Goal: Submit feedback/report problem: Leave review/rating

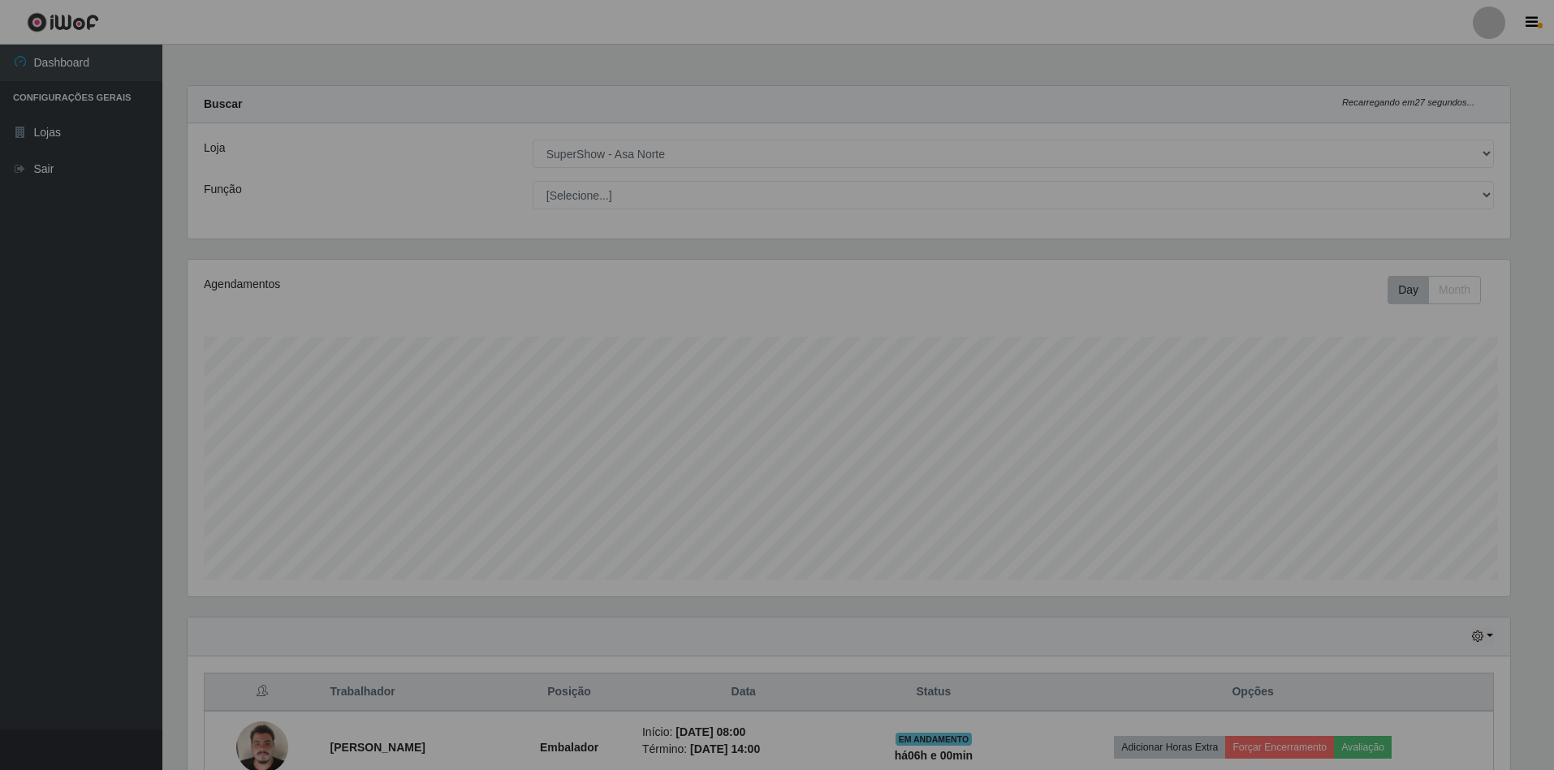
select select "71"
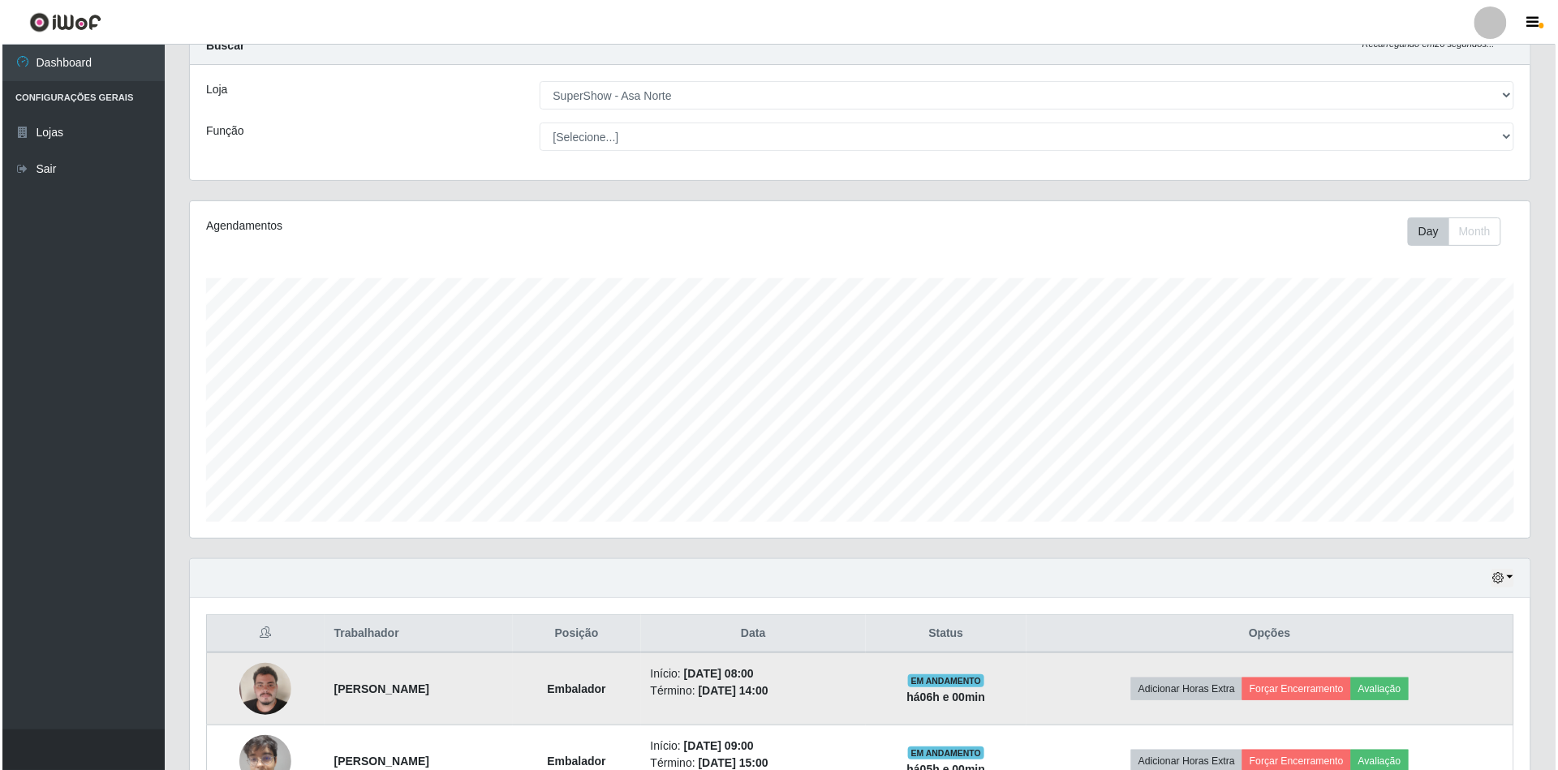
scroll to position [166, 0]
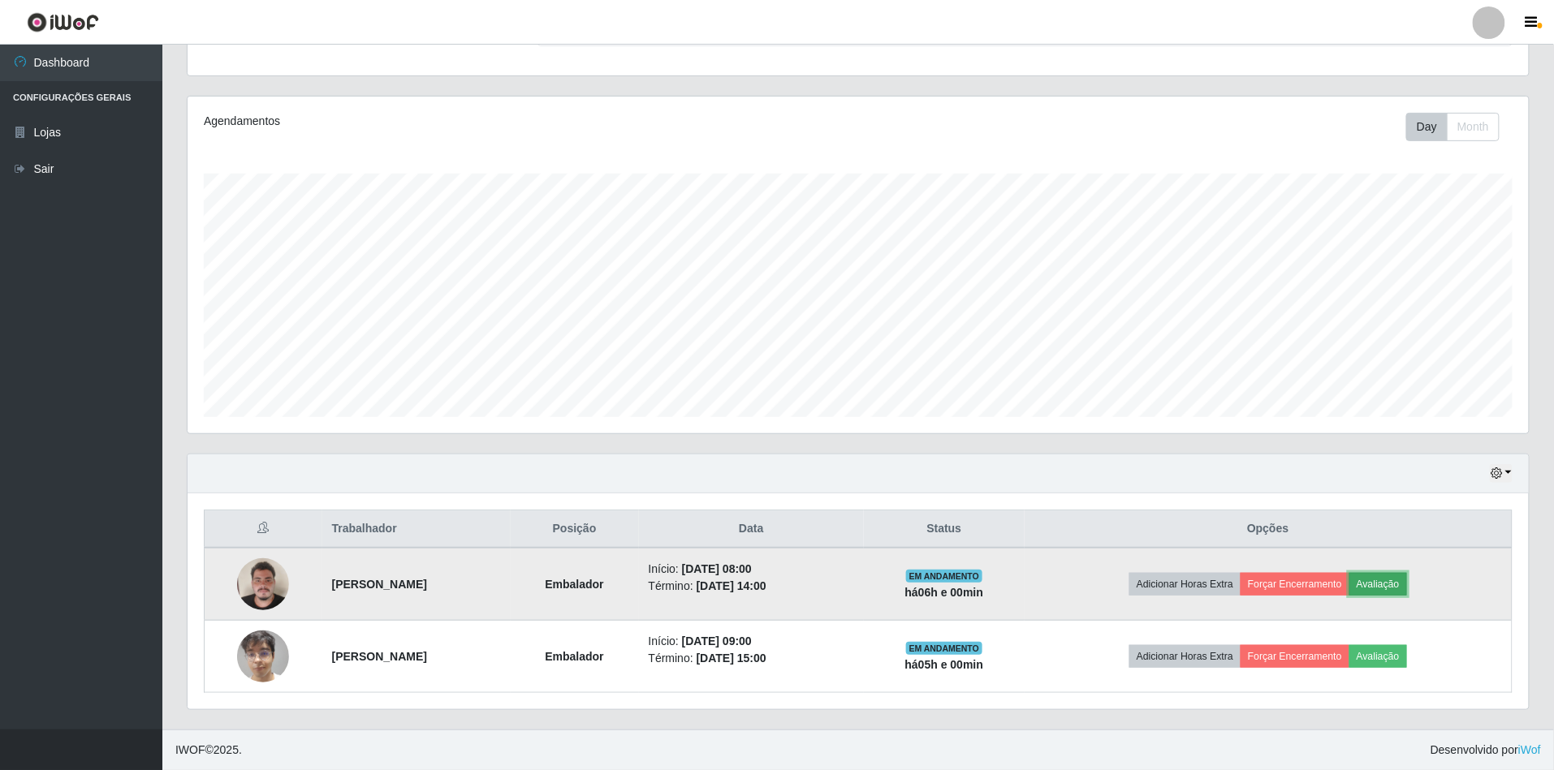
click at [1403, 588] on button "Avaliação" at bounding box center [1378, 584] width 58 height 23
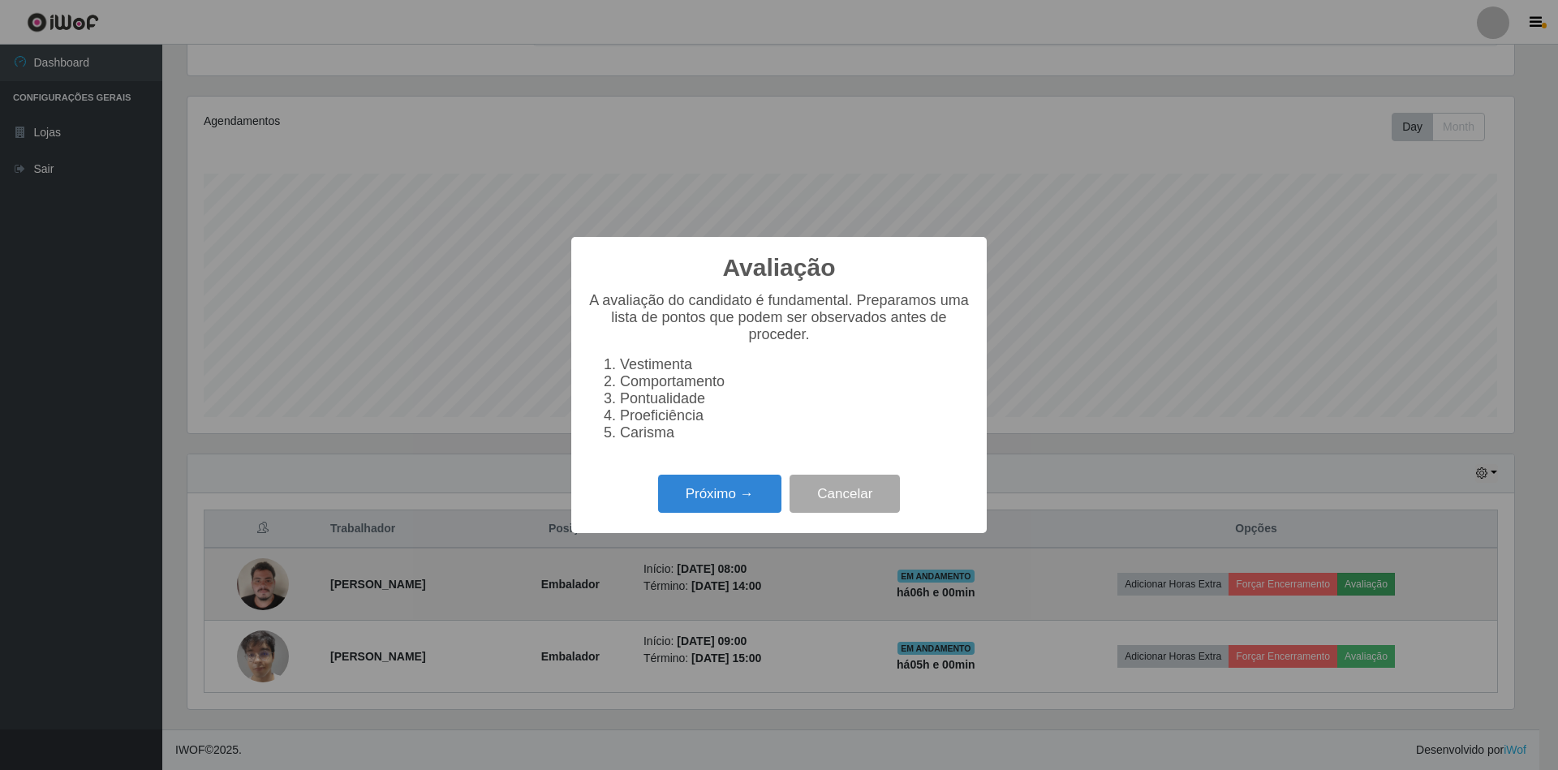
scroll to position [338, 1326]
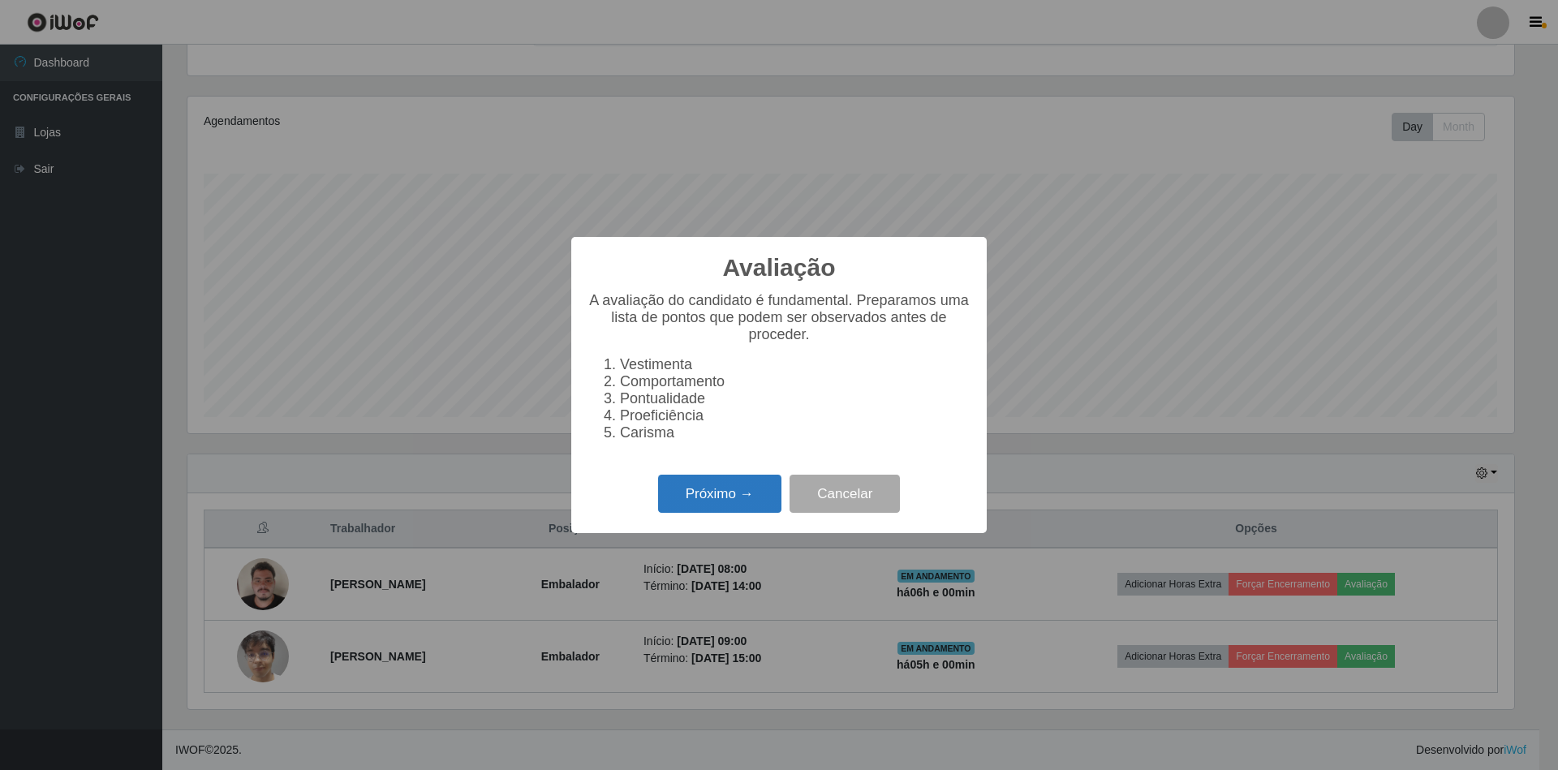
click at [744, 490] on button "Próximo →" at bounding box center [719, 494] width 123 height 38
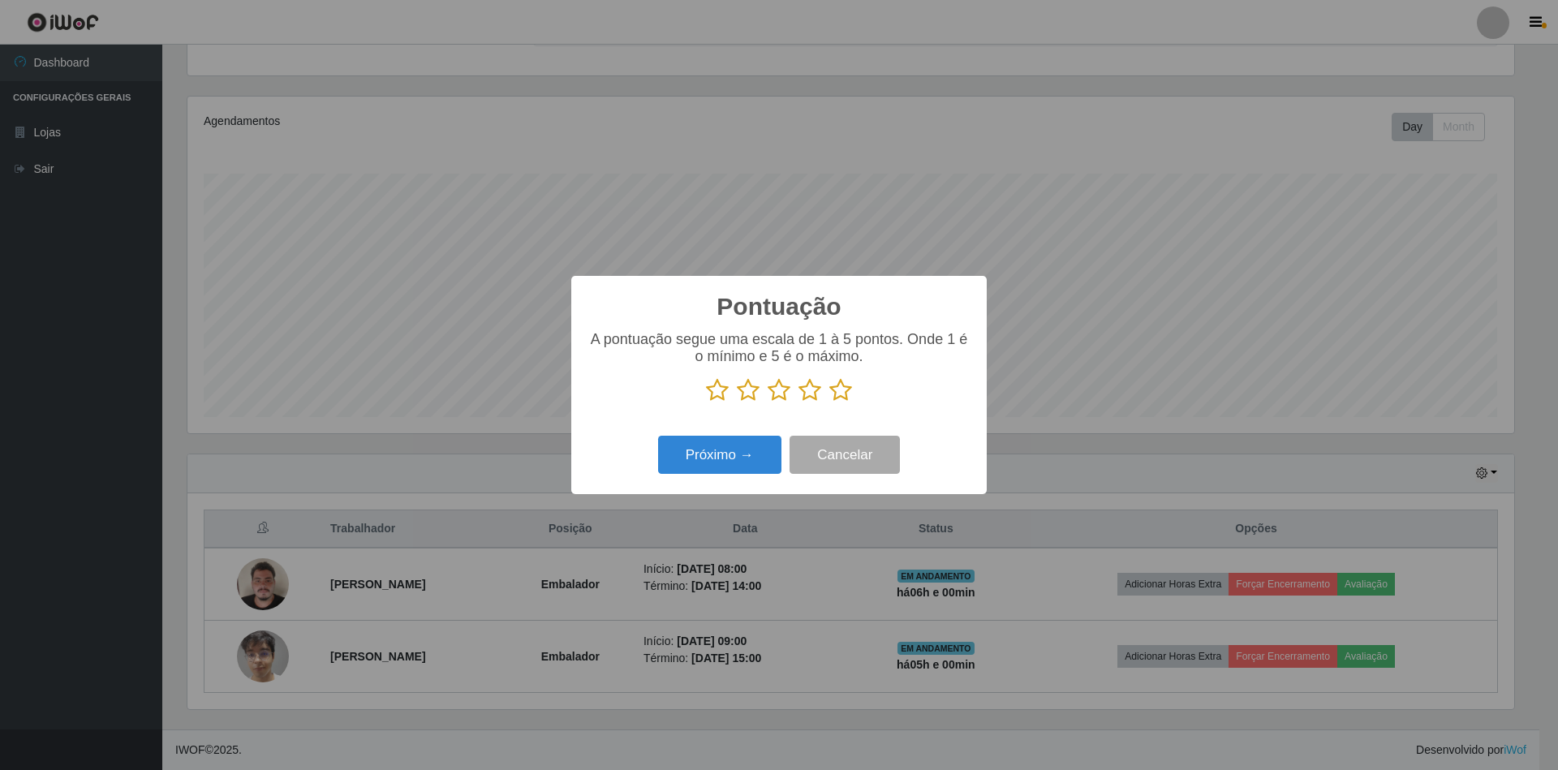
scroll to position [811354, 810365]
click at [846, 394] on icon at bounding box center [841, 390] width 23 height 24
click at [830, 403] on input "radio" at bounding box center [830, 403] width 0 height 0
click at [753, 459] on button "Próximo →" at bounding box center [719, 455] width 123 height 38
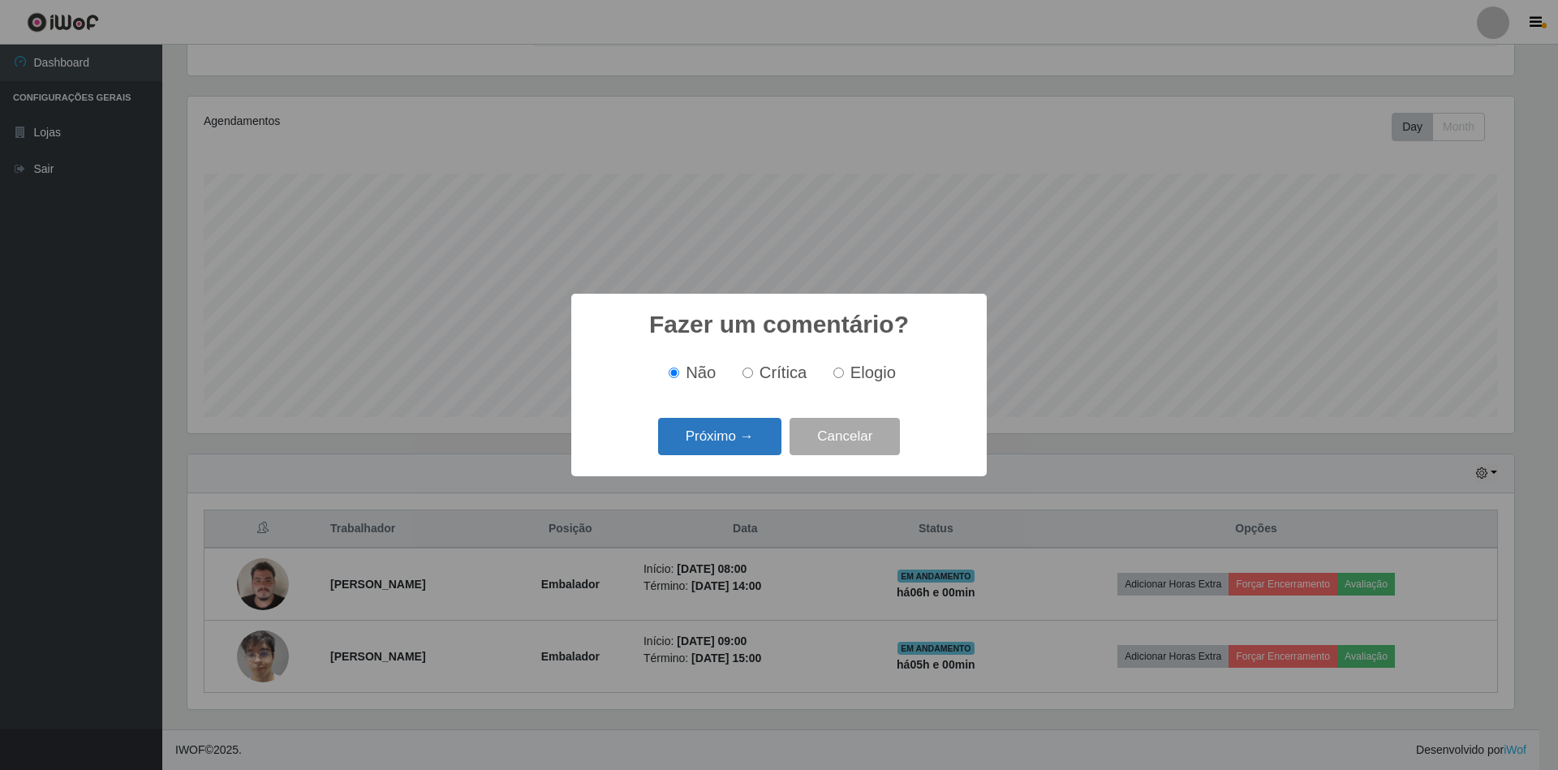
click at [766, 445] on button "Próximo →" at bounding box center [719, 437] width 123 height 38
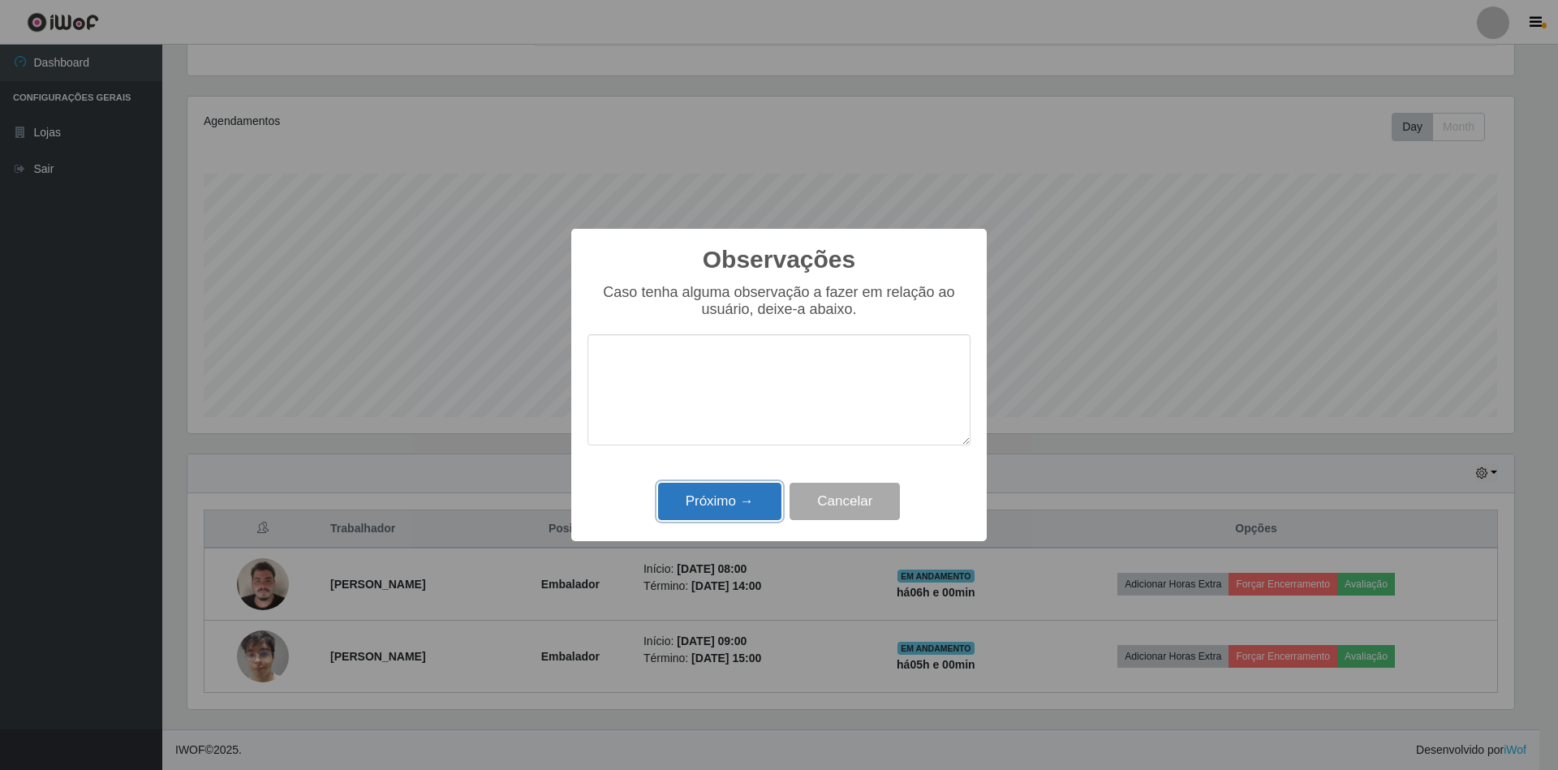
click at [713, 494] on button "Próximo →" at bounding box center [719, 502] width 123 height 38
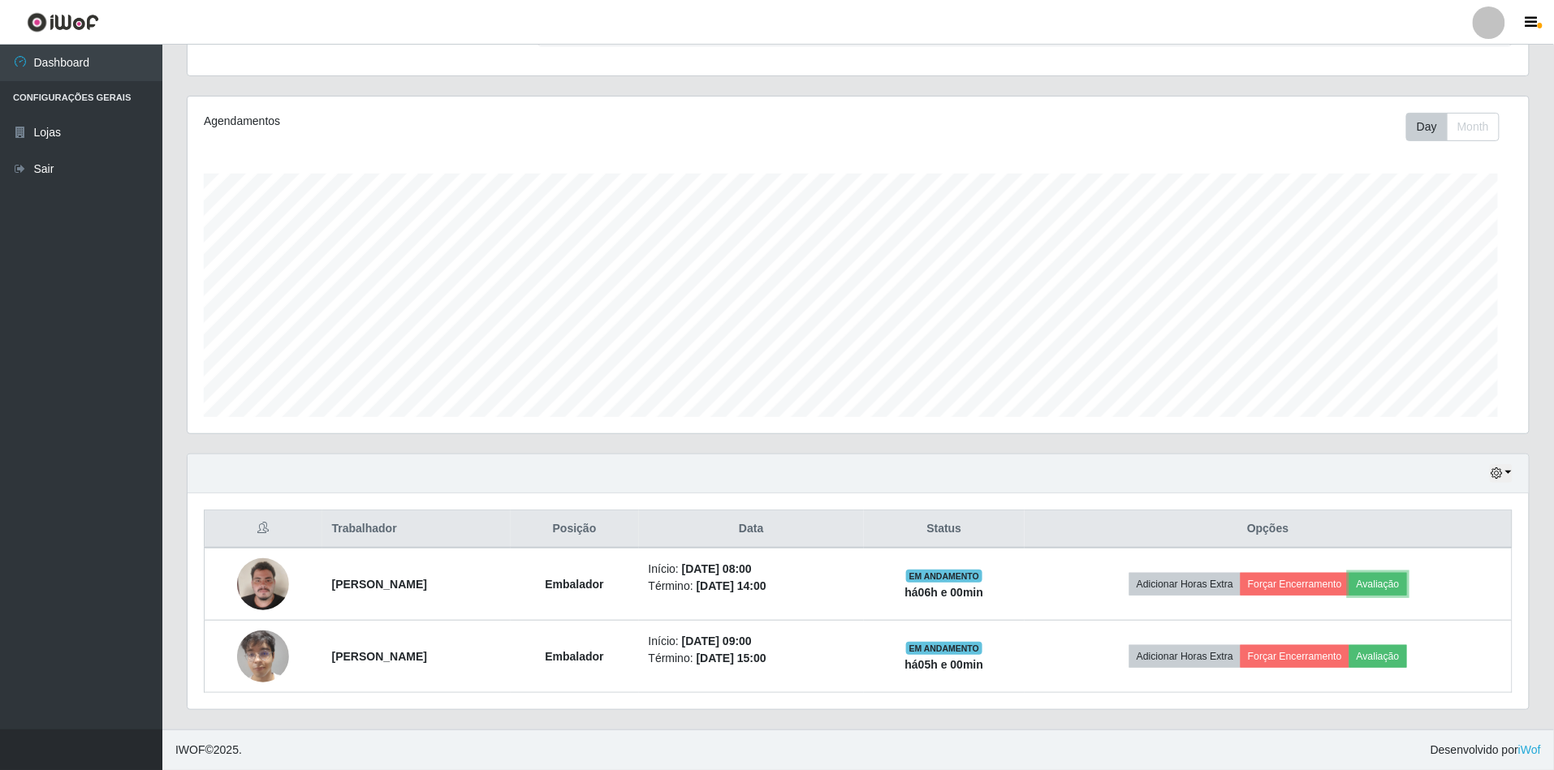
scroll to position [338, 1341]
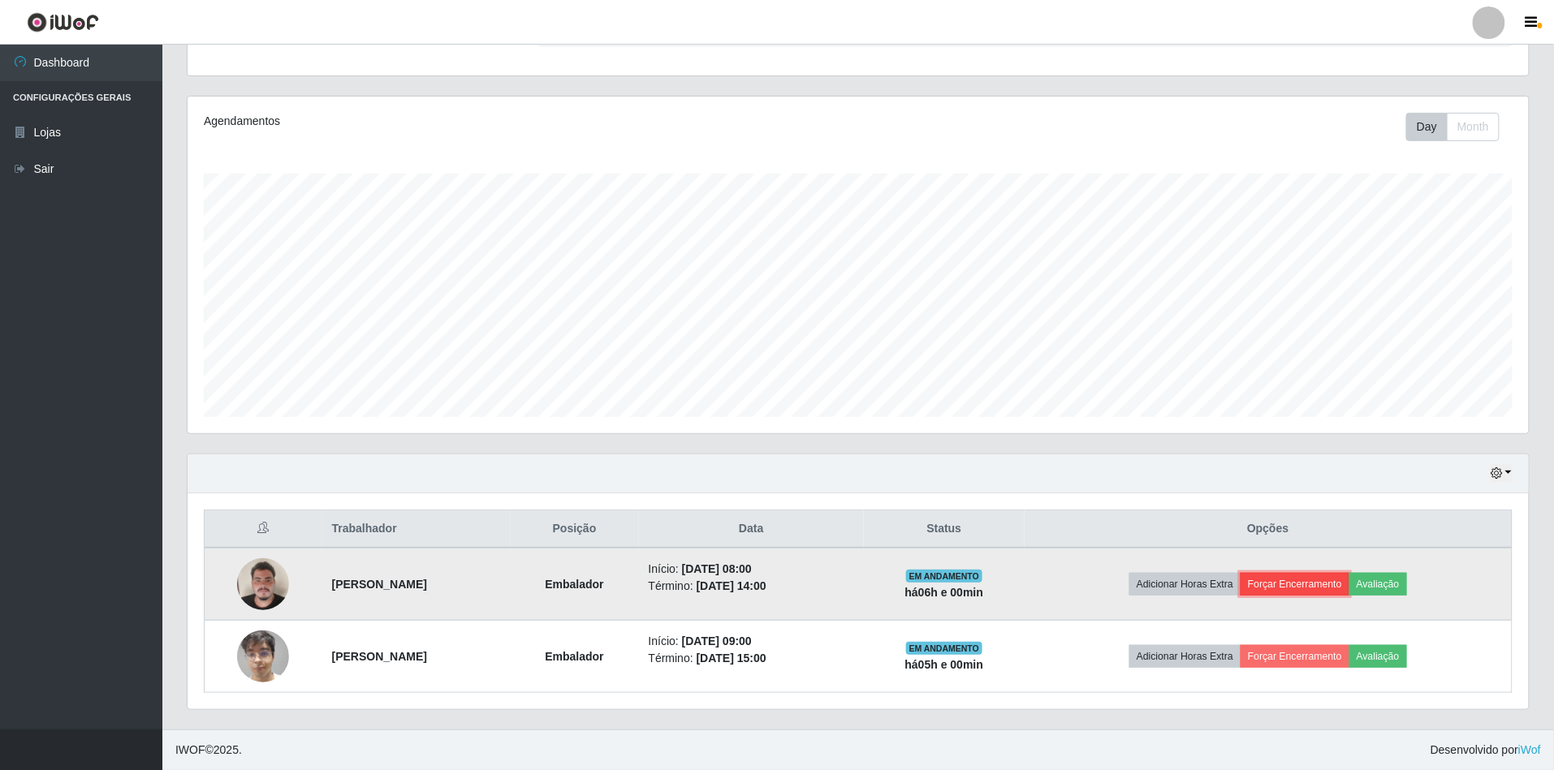
click at [1313, 584] on button "Forçar Encerramento" at bounding box center [1294, 584] width 109 height 23
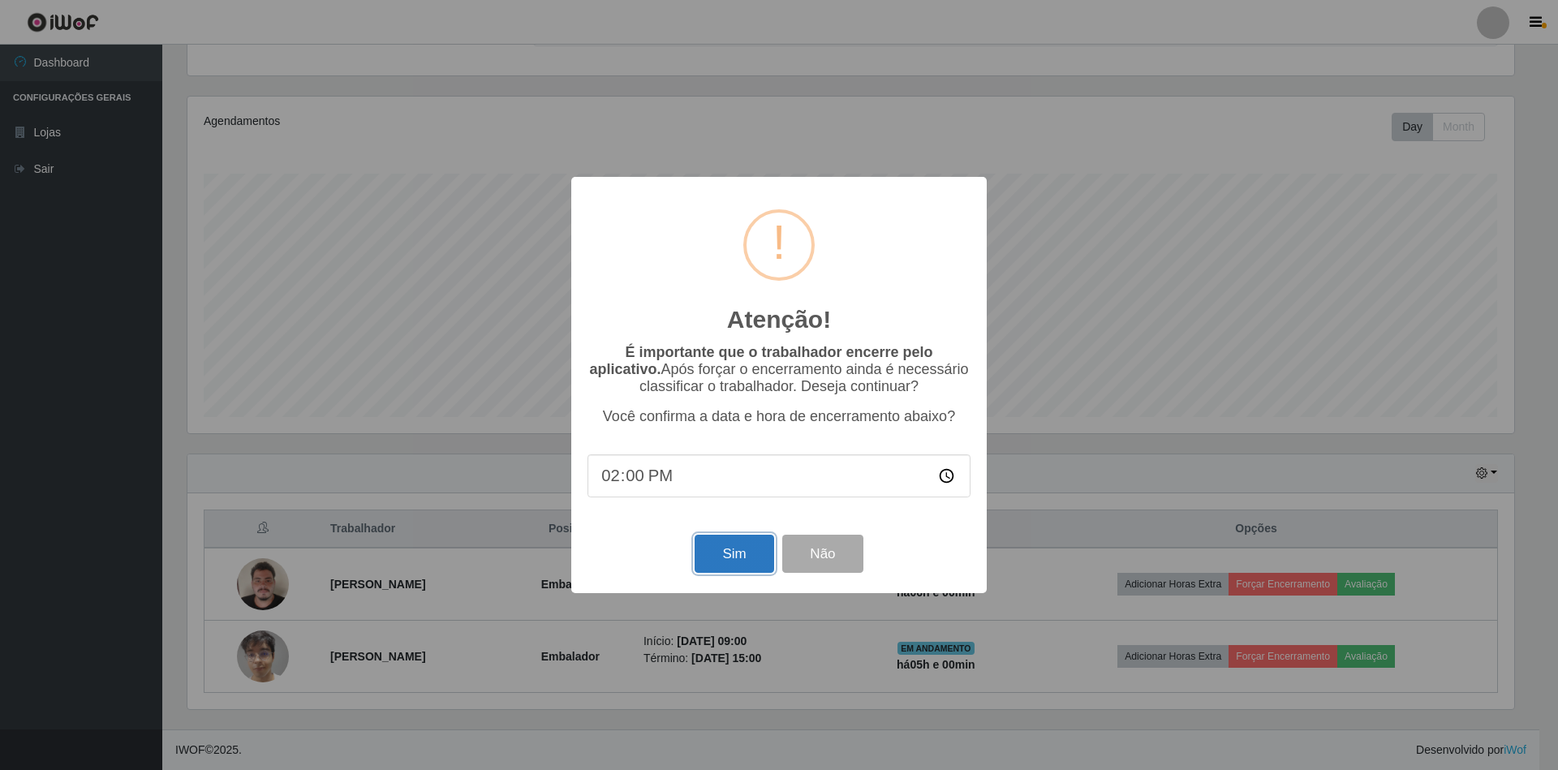
click at [709, 559] on button "Sim" at bounding box center [734, 554] width 79 height 38
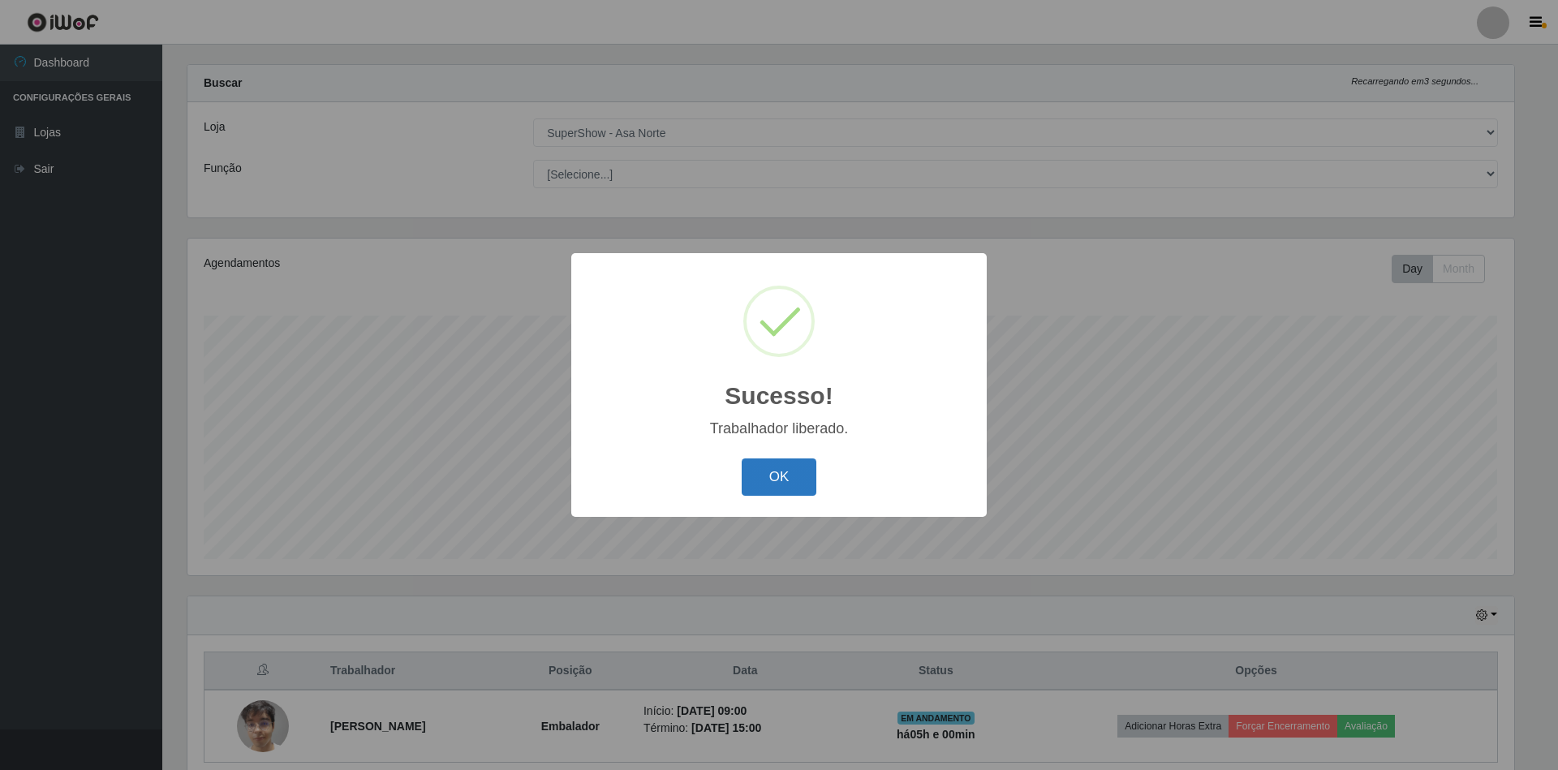
click at [784, 466] on button "OK" at bounding box center [779, 478] width 75 height 38
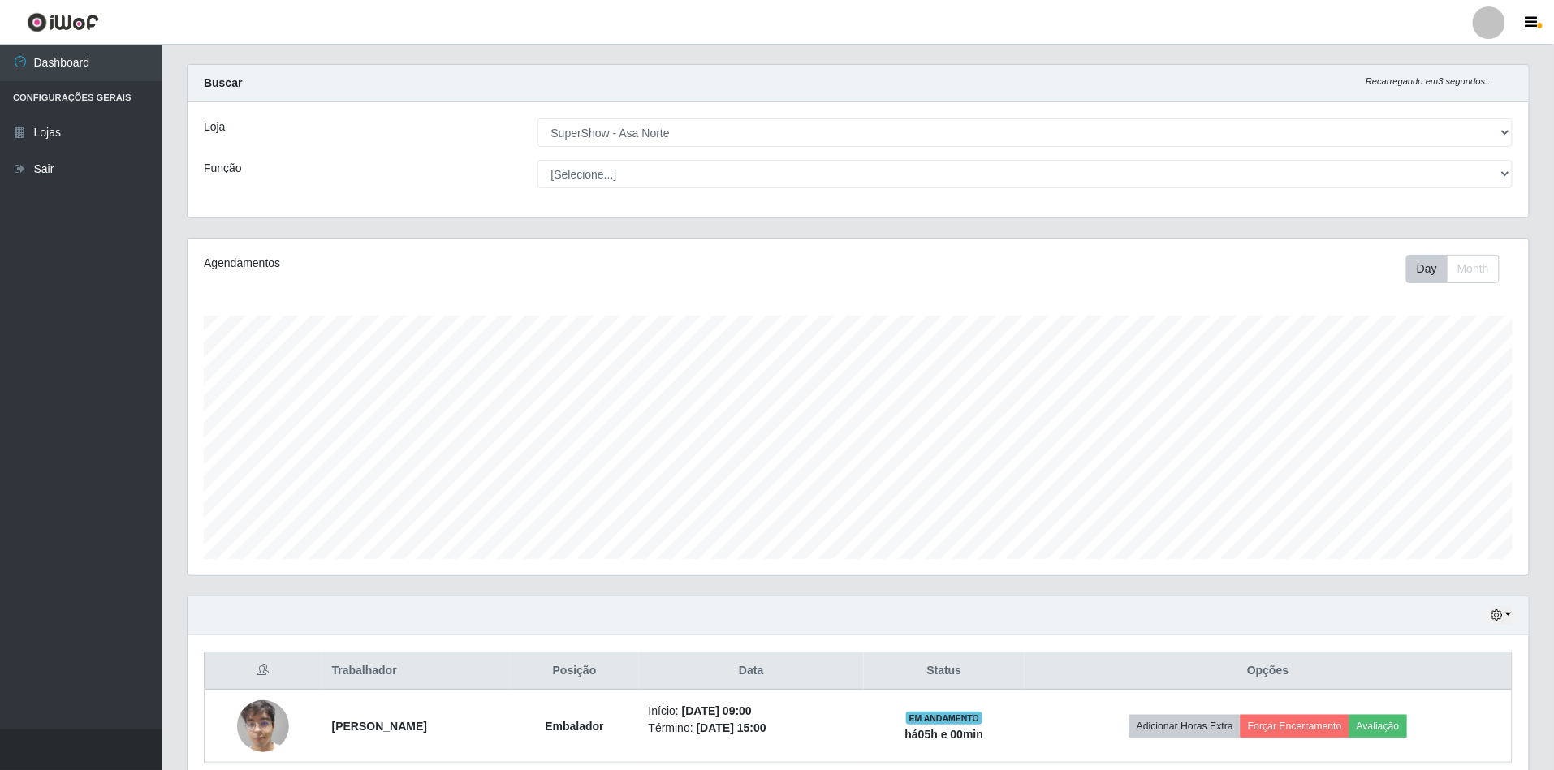
scroll to position [94, 0]
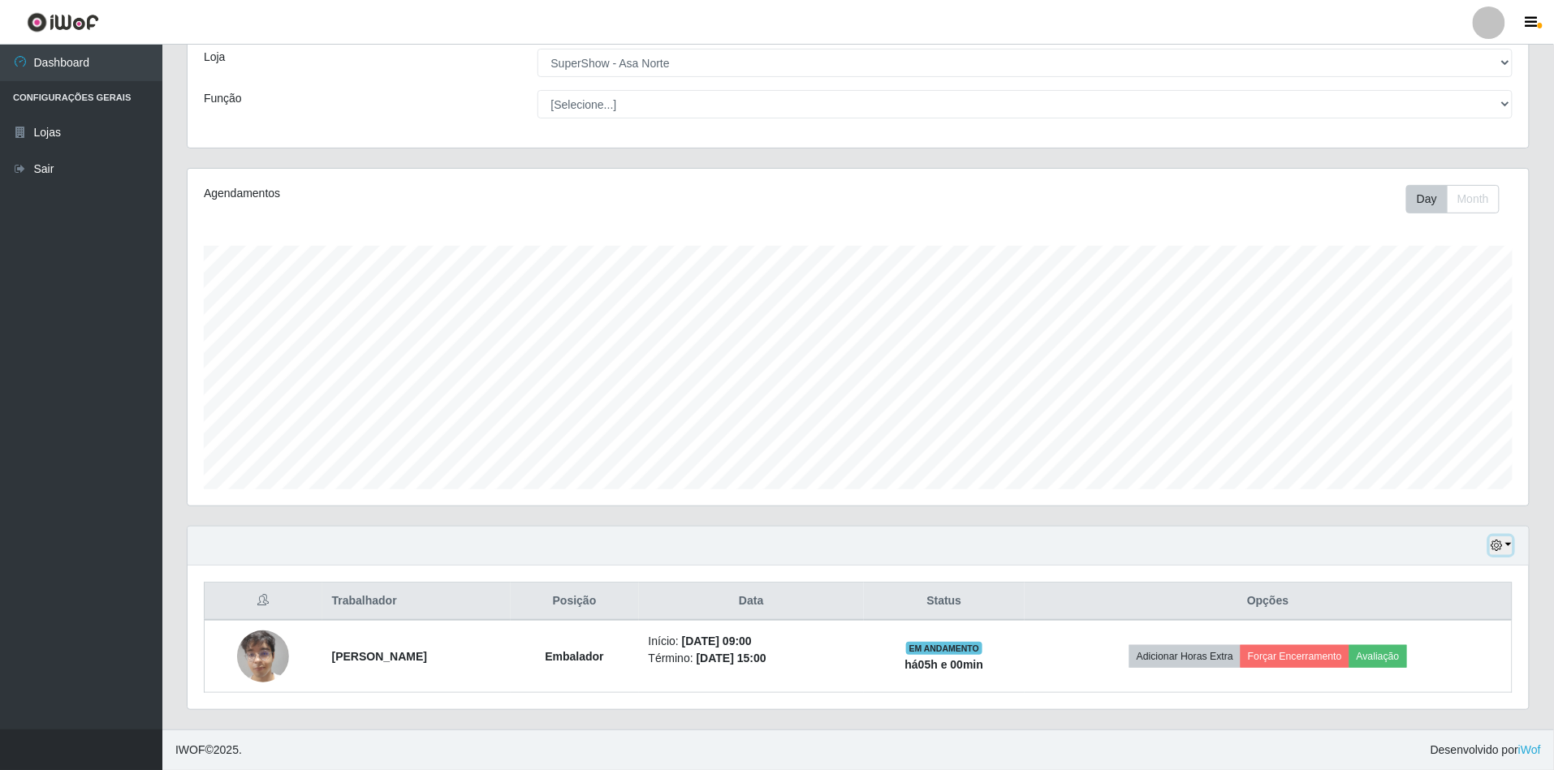
click at [1511, 540] on button "button" at bounding box center [1500, 546] width 23 height 19
click at [1433, 416] on button "1 dia" at bounding box center [1448, 416] width 128 height 34
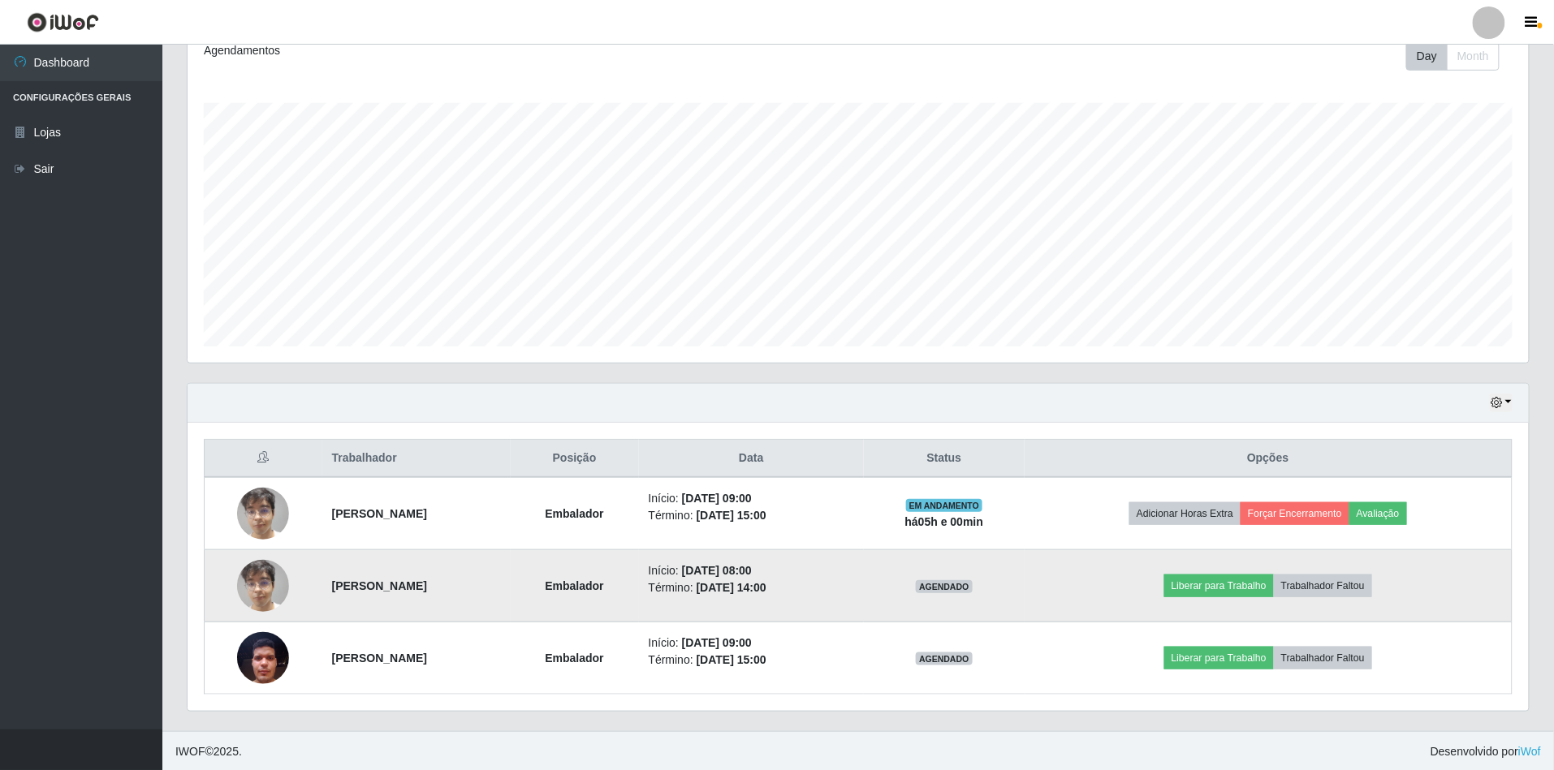
scroll to position [239, 0]
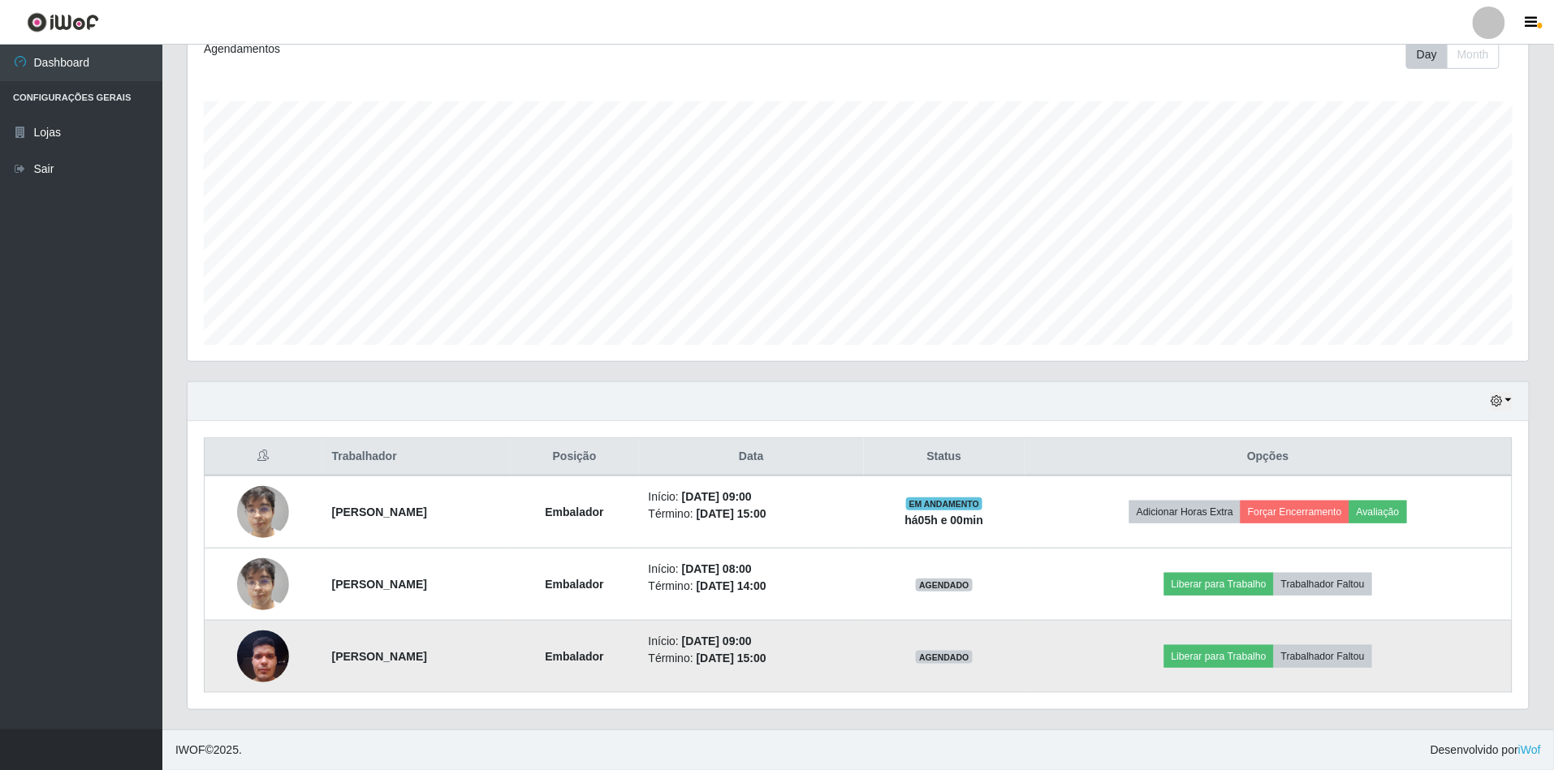
drag, startPoint x: 682, startPoint y: 582, endPoint x: 896, endPoint y: 666, distance: 230.3
click at [896, 666] on tbody "[PERSON_NAME] Início: [DATE] 09:00 Término: [DATE] 15:00 EM ANDAMENTO há 05 h e…" at bounding box center [859, 585] width 1308 height 218
click at [864, 667] on td "Início: [DATE] 09:00 Término: [DATE] 15:00" at bounding box center [752, 657] width 226 height 72
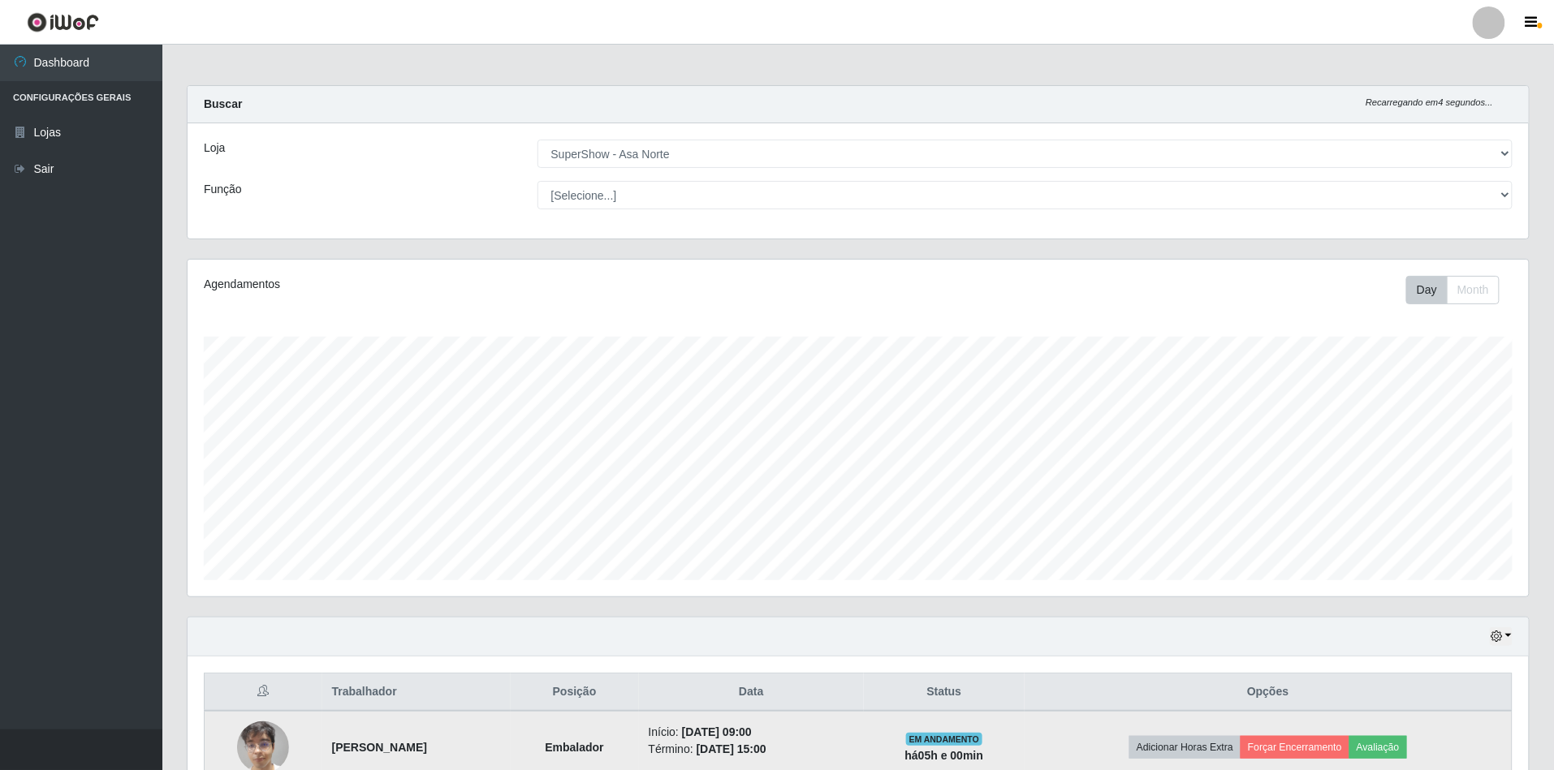
scroll to position [216, 0]
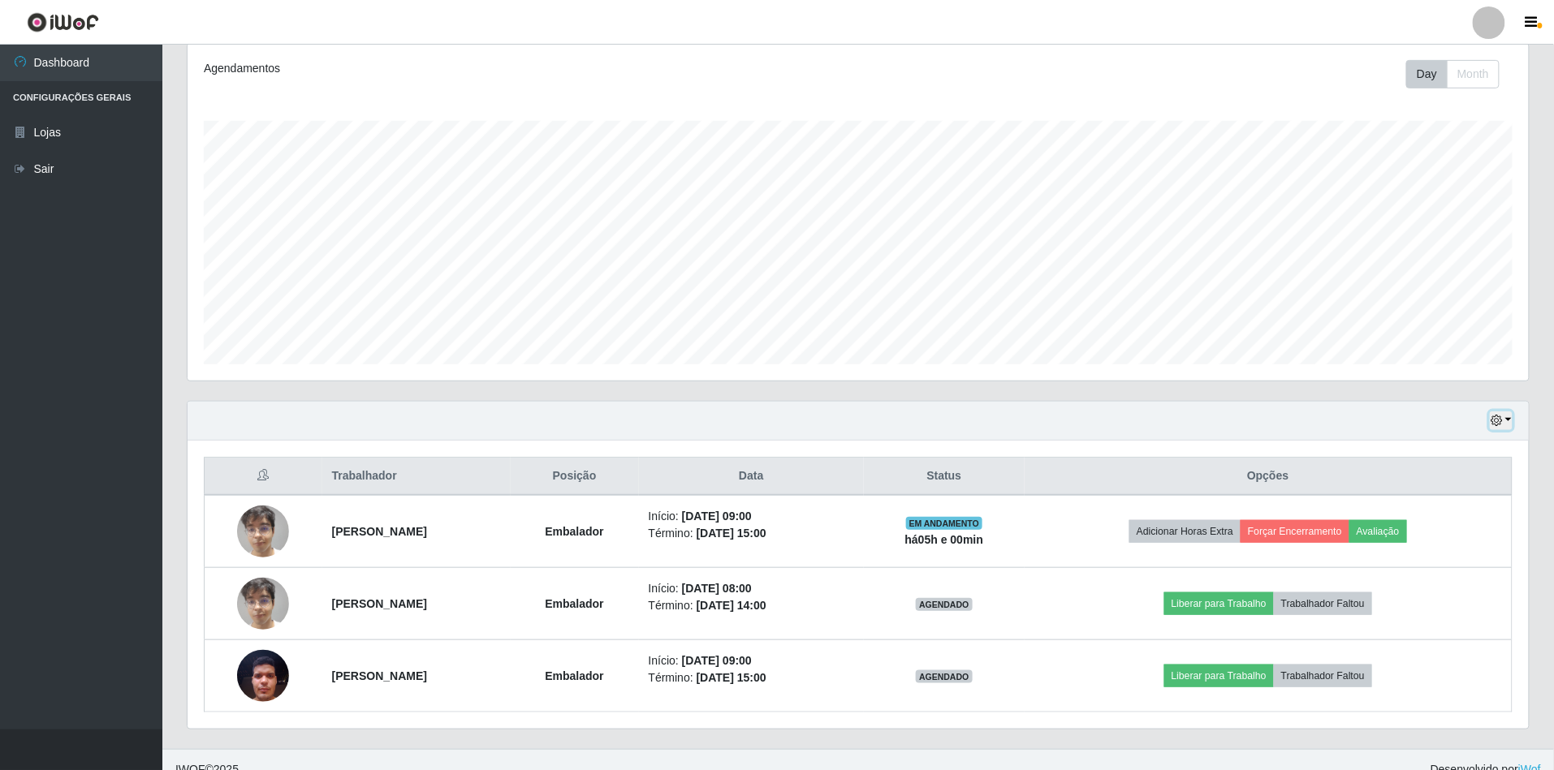
drag, startPoint x: 1510, startPoint y: 417, endPoint x: 1497, endPoint y: 425, distance: 15.3
click at [1508, 417] on button "button" at bounding box center [1500, 421] width 23 height 19
click at [1430, 560] on button "1 Semana" at bounding box center [1448, 552] width 128 height 34
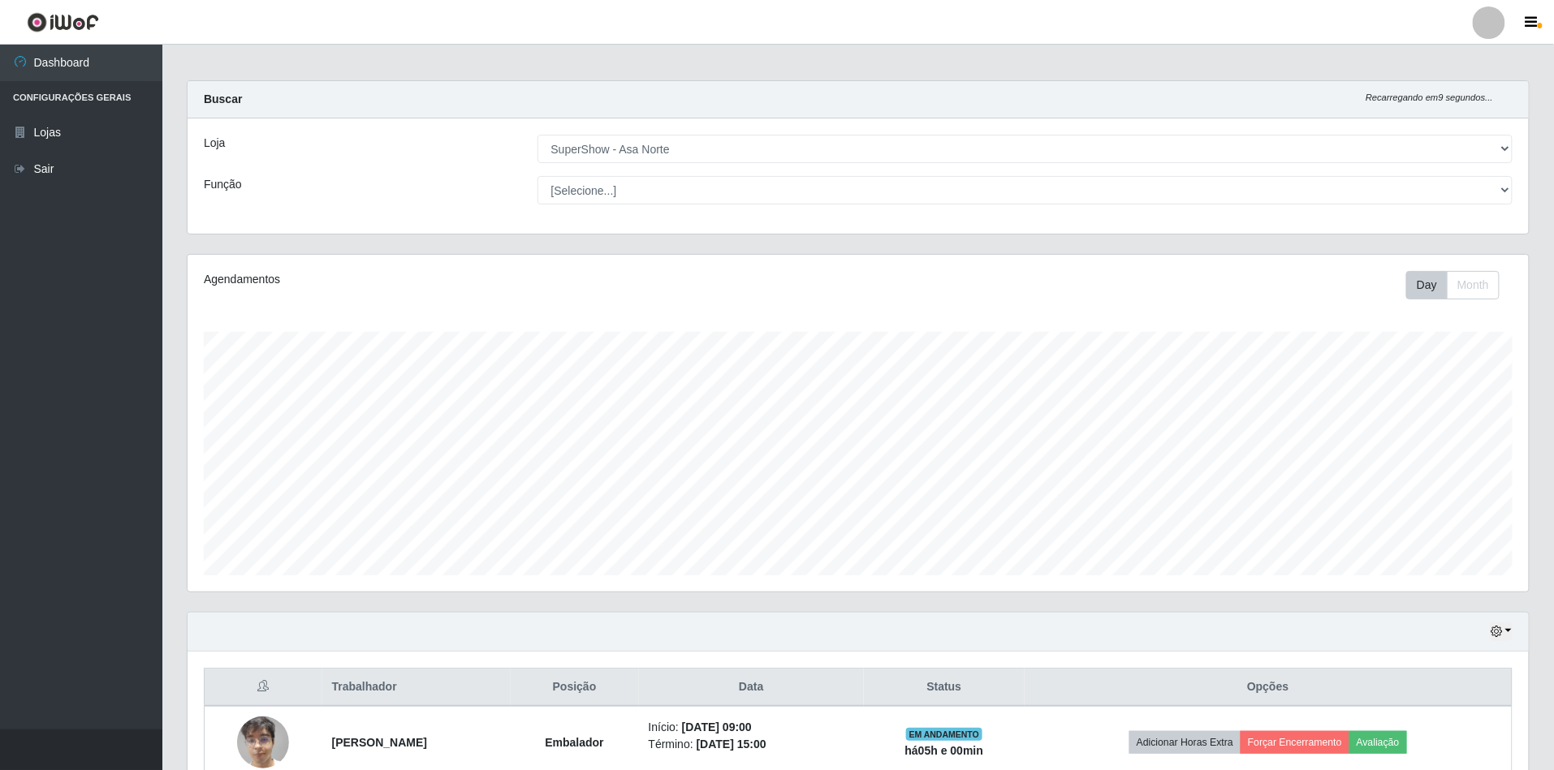
scroll to position [0, 0]
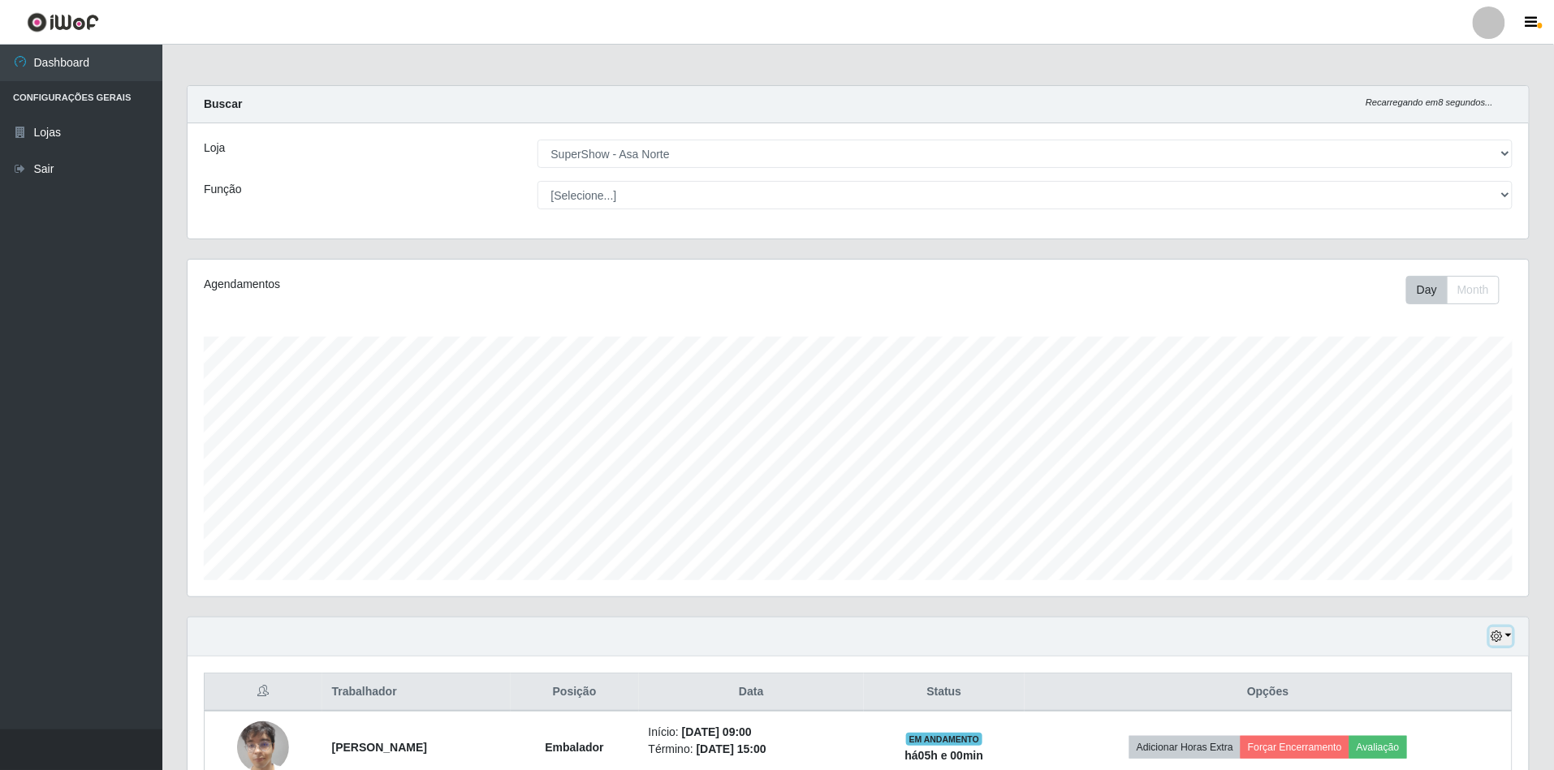
click at [1511, 634] on button "button" at bounding box center [1500, 636] width 23 height 19
click at [1439, 474] on button "Hoje" at bounding box center [1448, 472] width 128 height 34
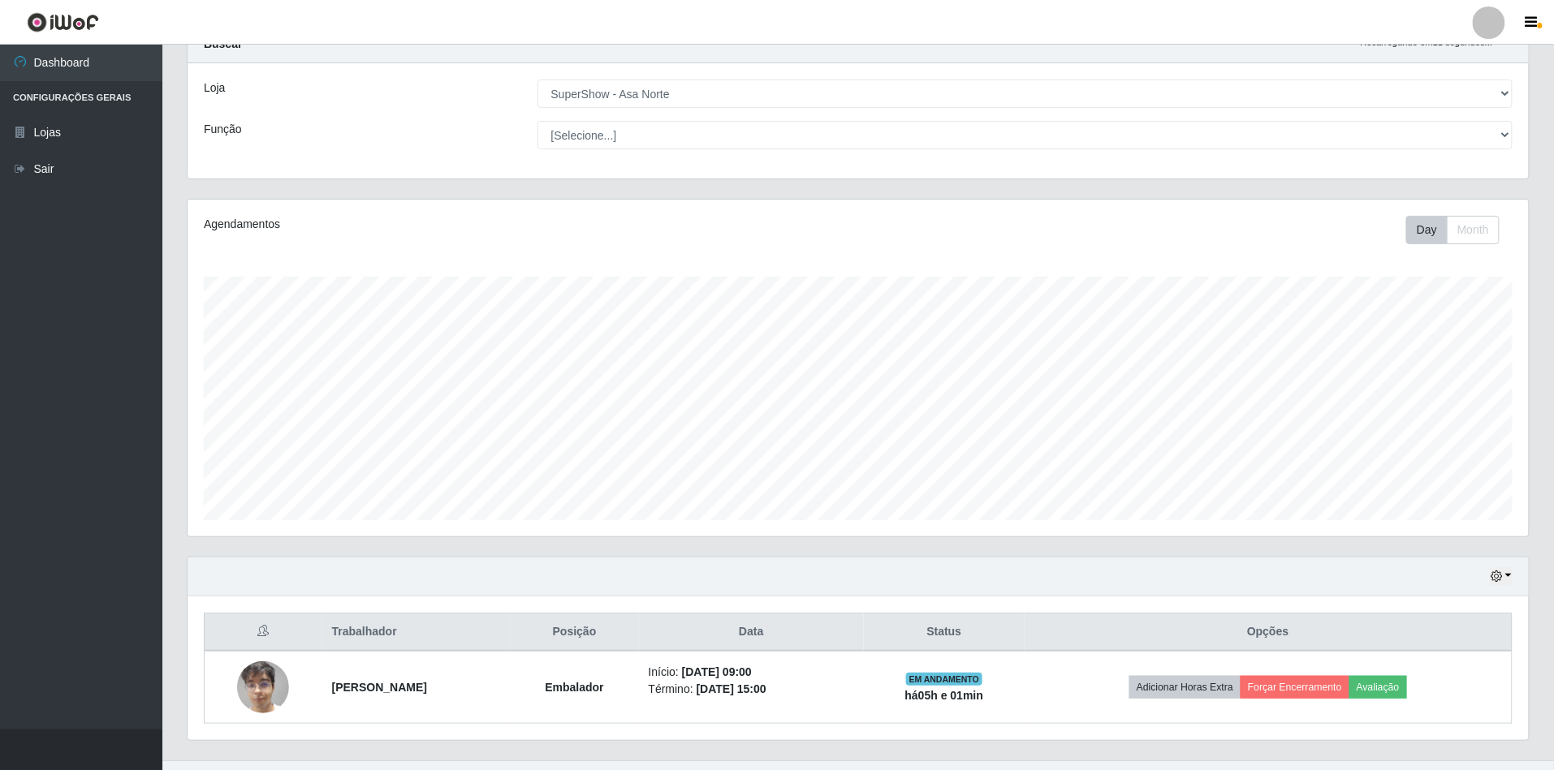
scroll to position [94, 0]
